Goal: Complete application form: Complete application form

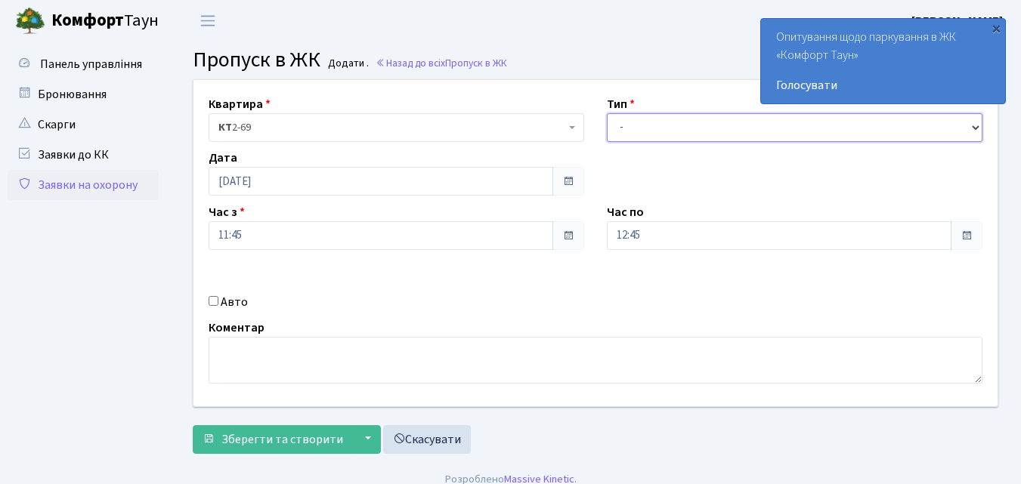
click at [626, 130] on select "- Доставка Таксі Гості Сервіс" at bounding box center [795, 127] width 376 height 29
select select "1"
click at [607, 113] on select "- Доставка Таксі Гості Сервіс" at bounding box center [795, 127] width 376 height 29
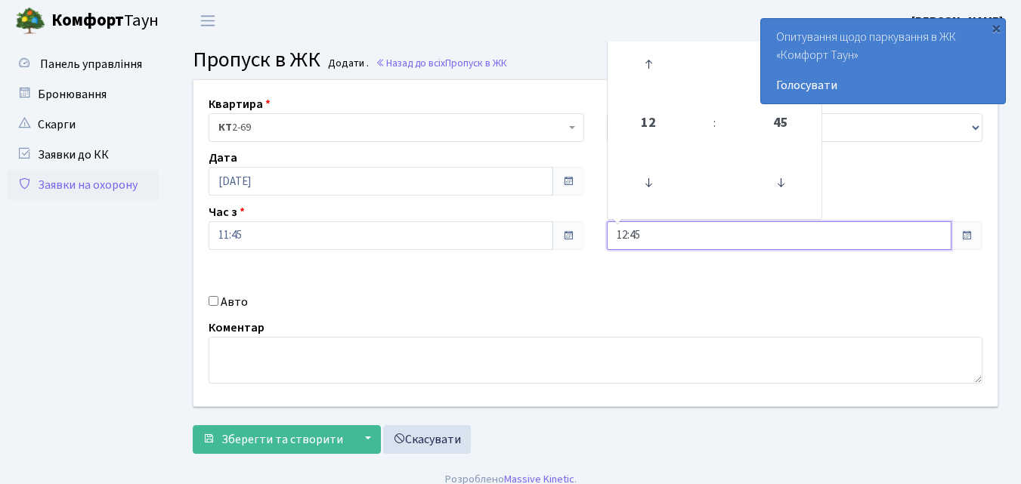
click at [654, 235] on input "12:45" at bounding box center [779, 235] width 345 height 29
click at [652, 64] on icon at bounding box center [648, 64] width 41 height 41
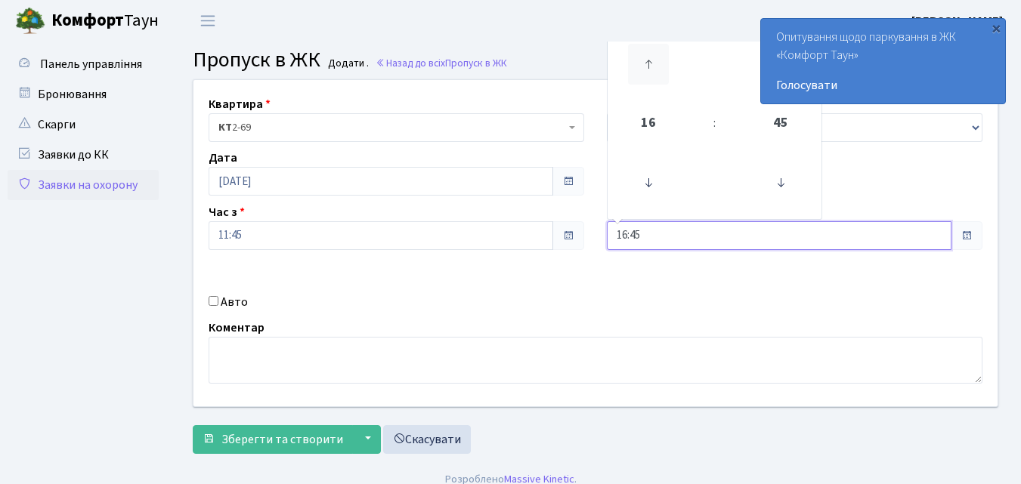
click at [652, 64] on icon at bounding box center [648, 64] width 41 height 41
click at [648, 66] on icon at bounding box center [648, 64] width 41 height 41
type input "19:45"
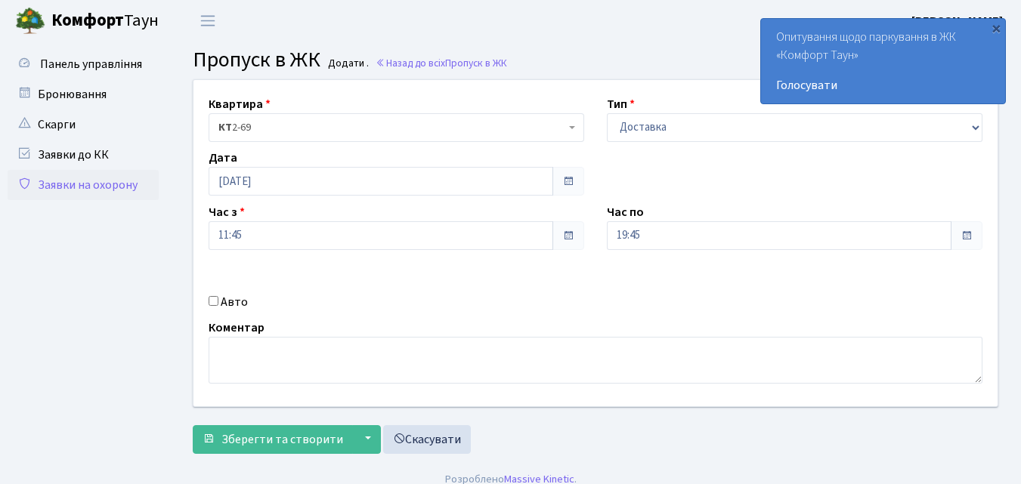
click at [215, 305] on input "Авто" at bounding box center [214, 301] width 10 height 10
checkbox input "true"
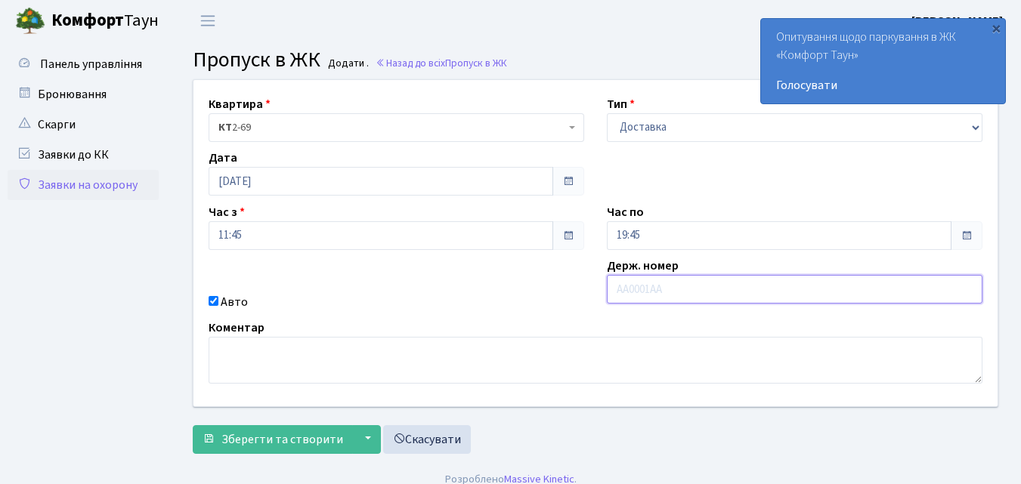
click at [636, 281] on input "text" at bounding box center [795, 289] width 376 height 29
click at [635, 289] on input "text" at bounding box center [795, 289] width 376 height 29
type input "КА0997КР"
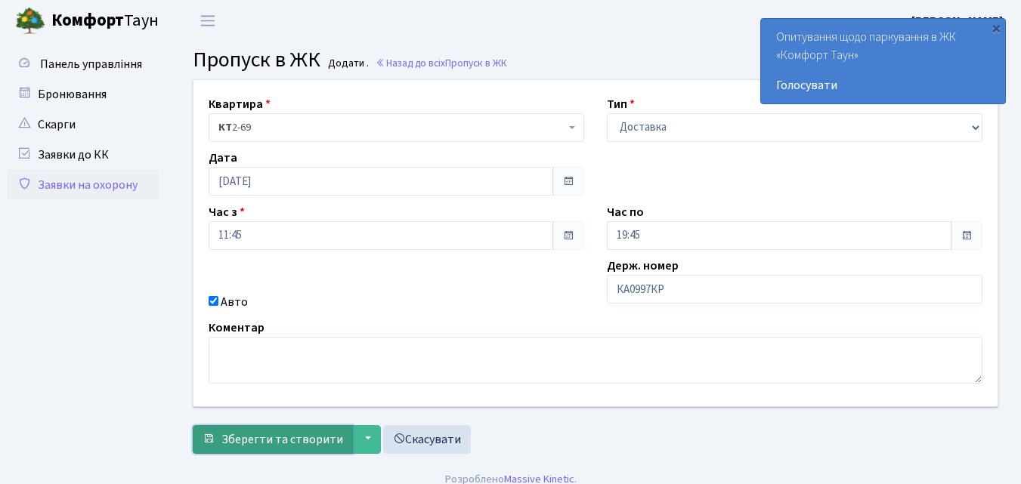
click at [216, 441] on button "Зберегти та створити" at bounding box center [273, 440] width 160 height 29
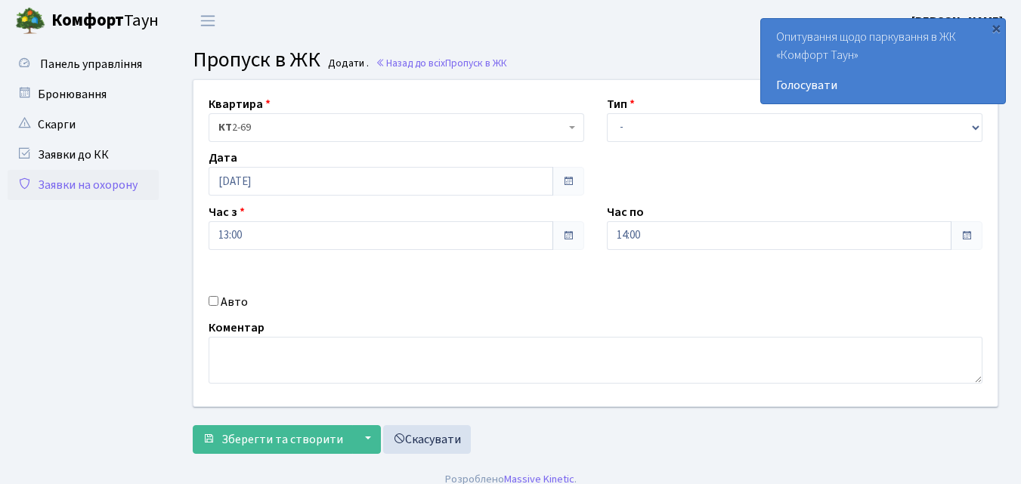
click at [87, 188] on link "Заявки на охорону" at bounding box center [83, 185] width 151 height 30
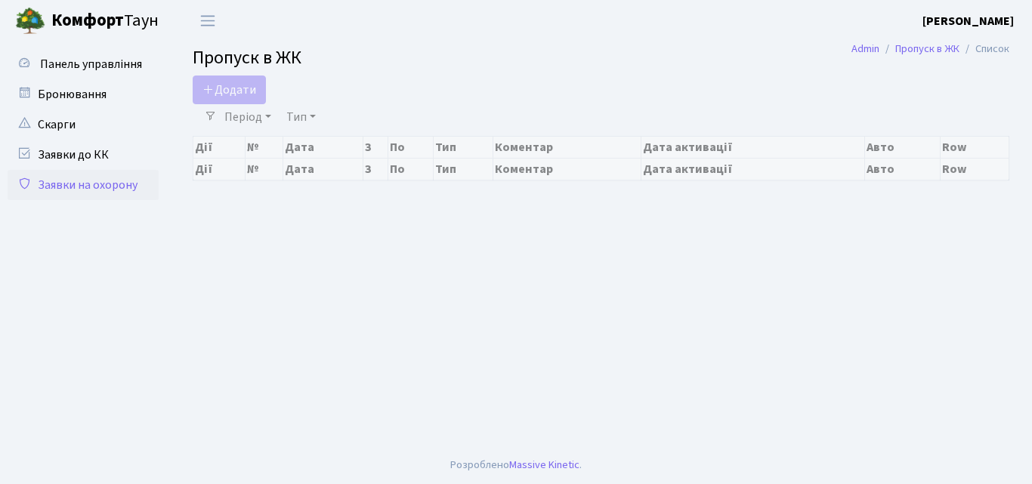
select select "25"
